Goal: Task Accomplishment & Management: Manage account settings

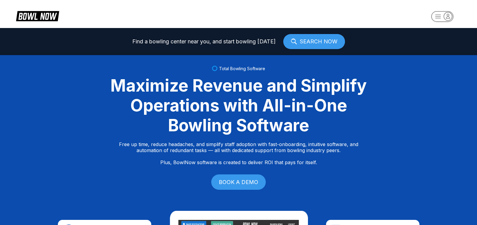
click at [447, 18] on icon "button" at bounding box center [442, 17] width 33 height 12
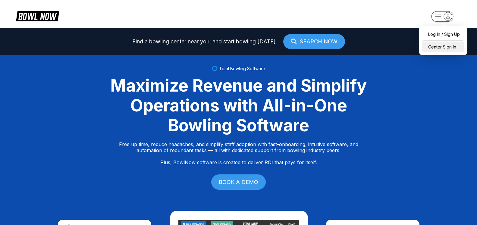
click at [445, 49] on div "Center Sign In" at bounding box center [443, 47] width 42 height 11
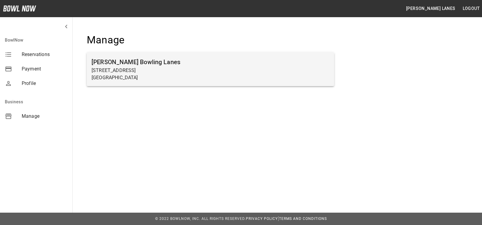
click at [167, 70] on p "[STREET_ADDRESS]" at bounding box center [211, 70] width 238 height 7
click at [122, 77] on p "[GEOGRAPHIC_DATA]" at bounding box center [211, 77] width 238 height 7
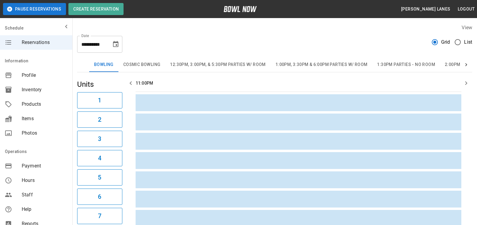
click at [464, 41] on span "List" at bounding box center [468, 42] width 8 height 7
